Goal: Transaction & Acquisition: Purchase product/service

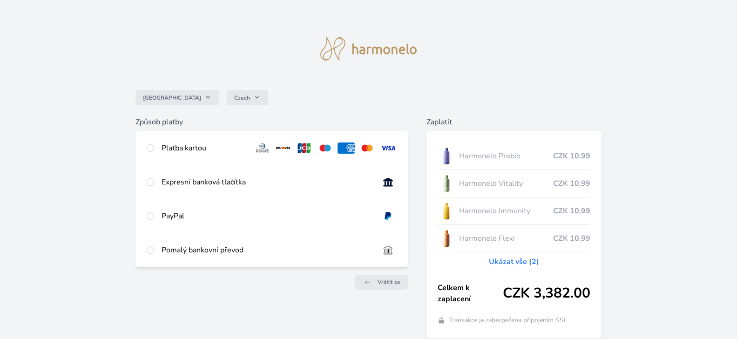
click at [174, 147] on div "Platba kartou" at bounding box center [204, 147] width 85 height 11
radio input "true"
click at [212, 183] on div "Expresní banková tlačítka" at bounding box center [267, 181] width 210 height 11
radio input "true"
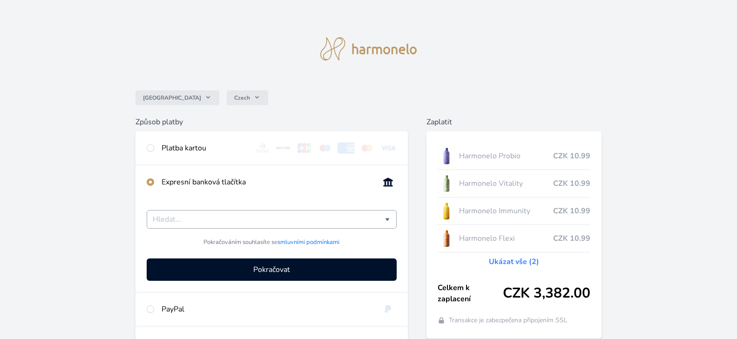
click at [249, 215] on input "Česká spořitelna Komerční banka mTransfer Fio banka Moneta Money Bank Raiffeise…" at bounding box center [269, 219] width 232 height 11
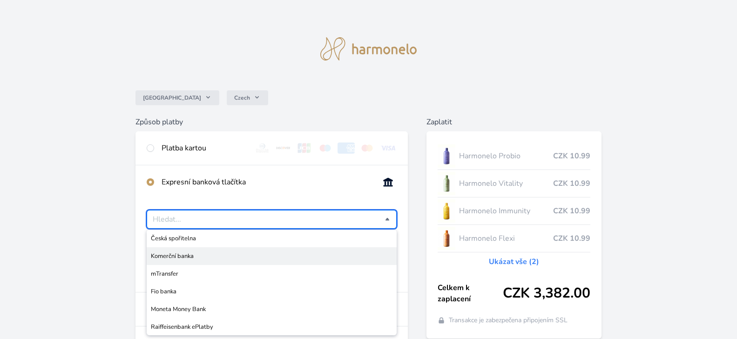
click at [185, 253] on span "Komerční banka" at bounding box center [272, 255] width 242 height 9
type input "Komerční banka"
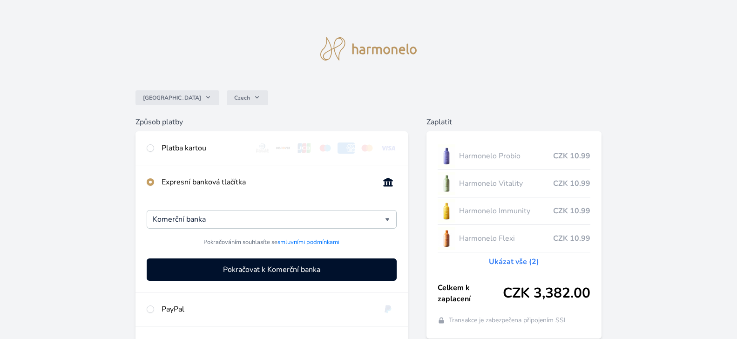
scroll to position [93, 0]
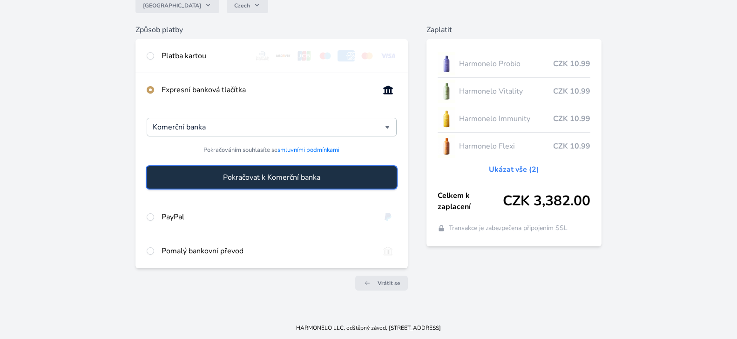
click at [264, 177] on span "Pokračovat k Komerční banka" at bounding box center [271, 177] width 97 height 11
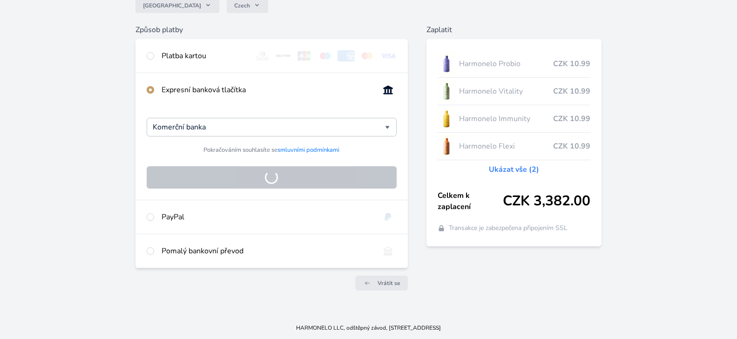
scroll to position [40, 0]
